Goal: Obtain resource: Obtain resource

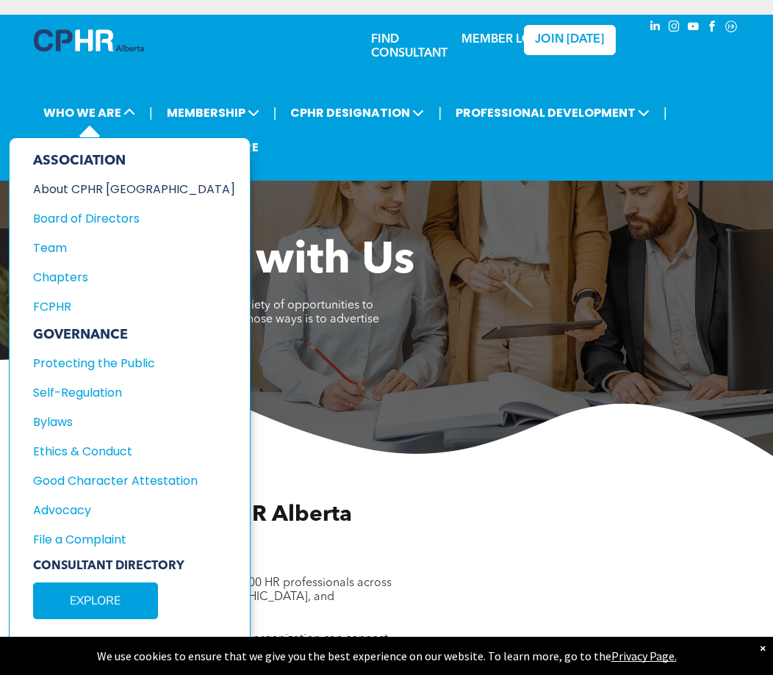
click at [129, 187] on div "About CPHR [GEOGRAPHIC_DATA]" at bounding box center [124, 189] width 182 height 18
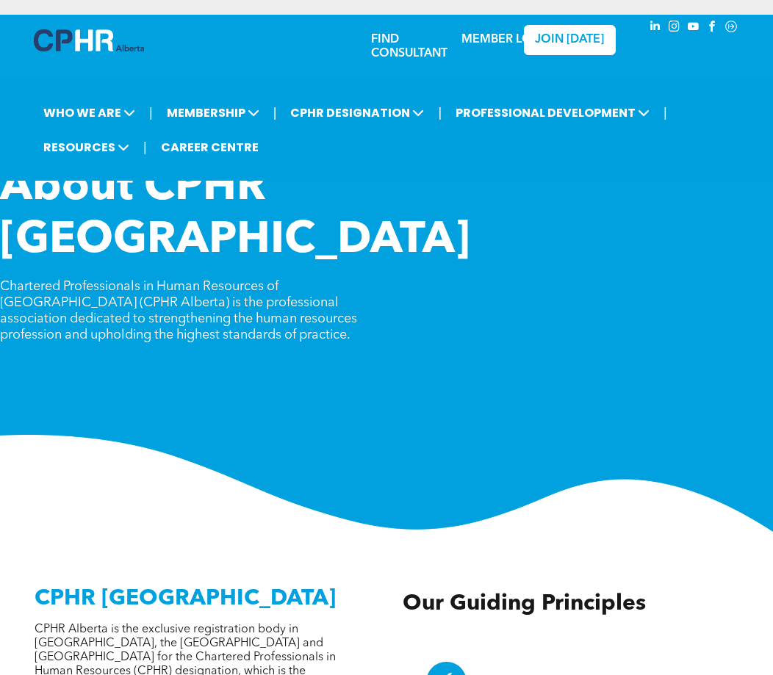
click at [320, 289] on div "About CPHR [GEOGRAPHIC_DATA] Chartered Professionals in Human Resources of [GEO…" at bounding box center [386, 262] width 773 height 200
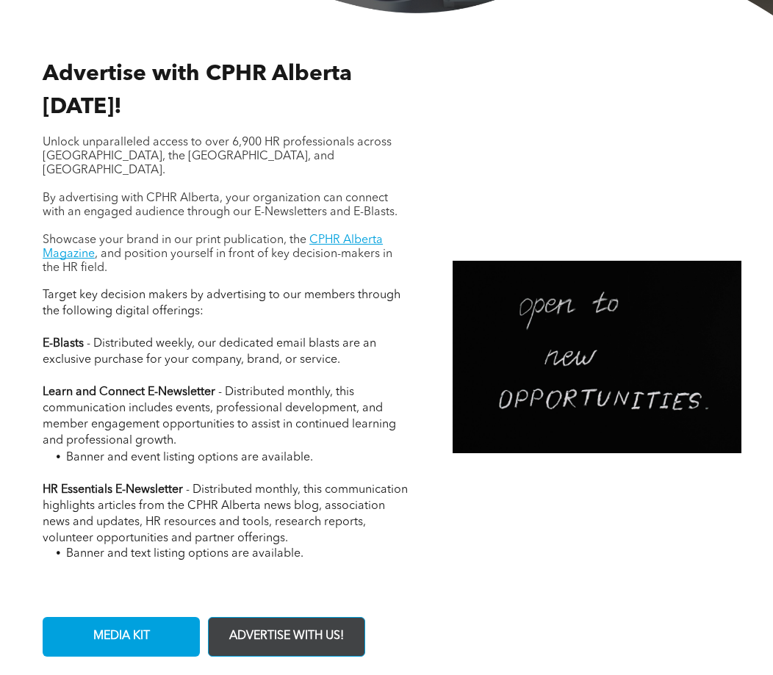
scroll to position [661, 0]
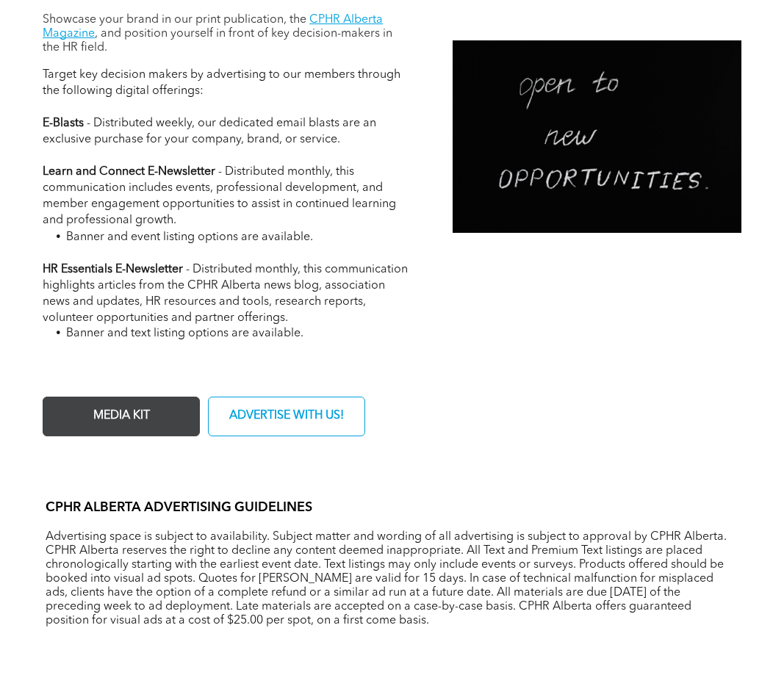
click at [121, 402] on span "MEDIA KIT" at bounding box center [121, 416] width 67 height 29
